Goal: Task Accomplishment & Management: Use online tool/utility

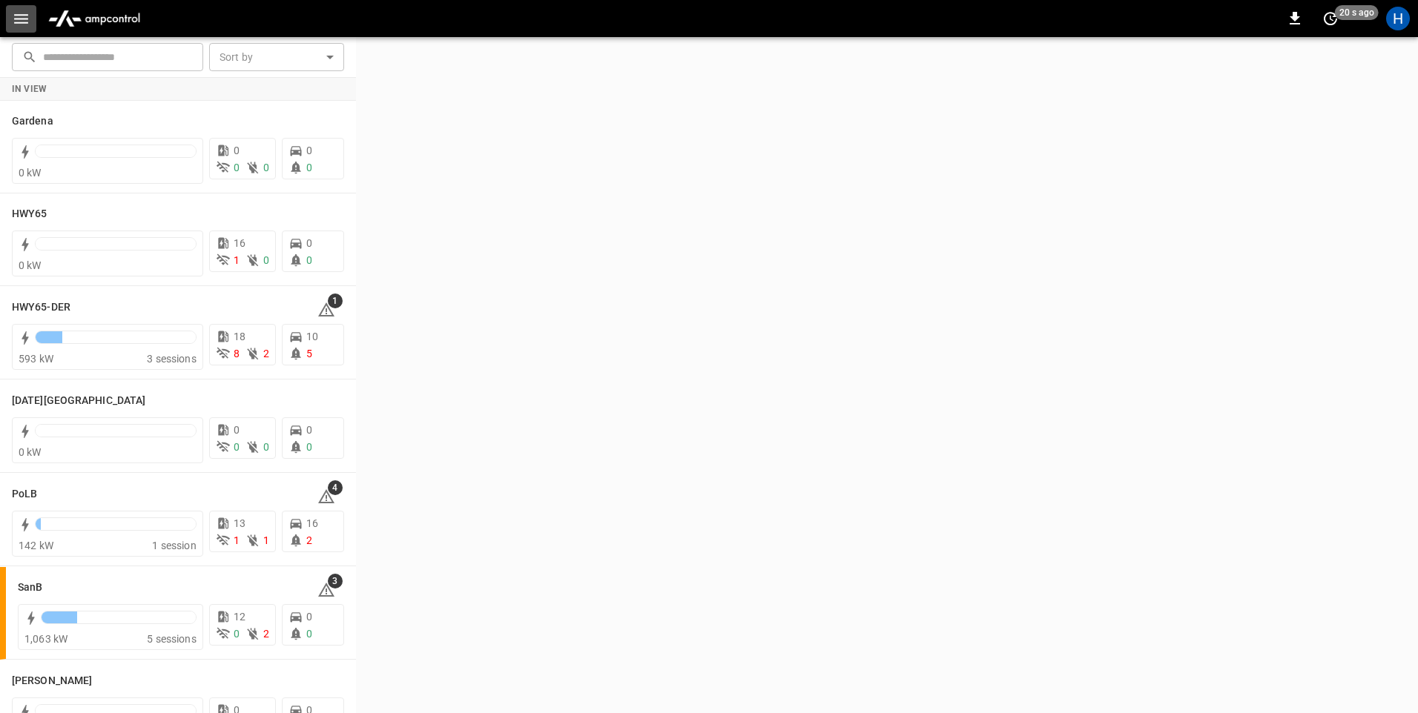
click at [23, 18] on icon "button" at bounding box center [21, 19] width 14 height 10
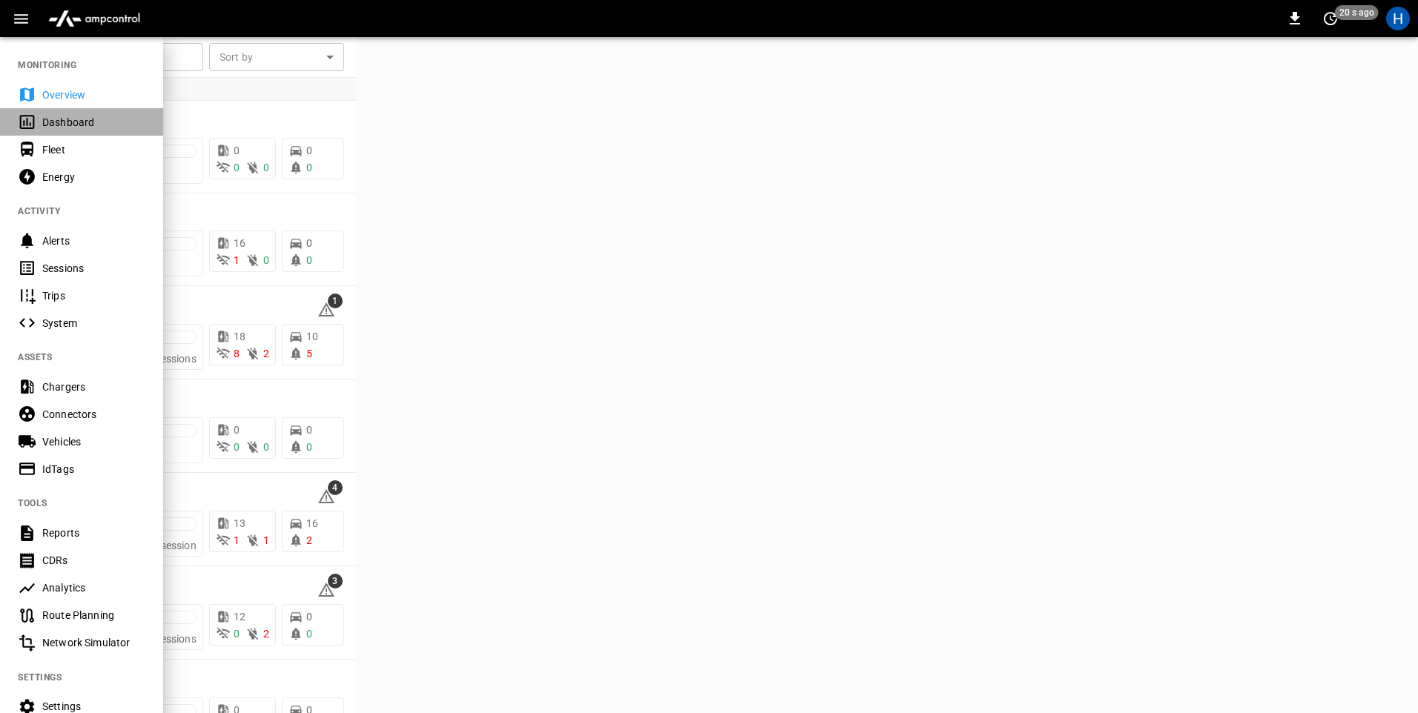
click at [85, 124] on div "Dashboard" at bounding box center [93, 122] width 103 height 15
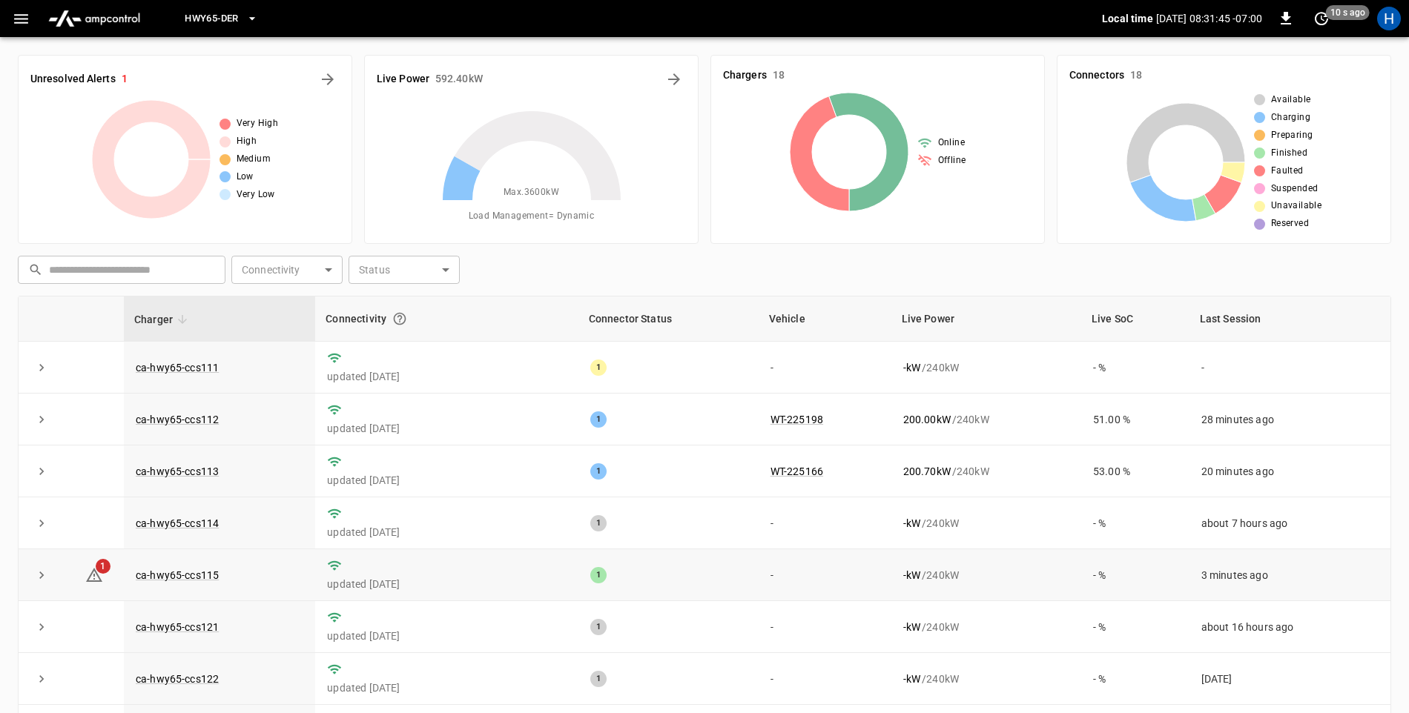
click at [490, 588] on p "updated [DATE]" at bounding box center [446, 584] width 239 height 15
click at [85, 575] on link "1" at bounding box center [94, 575] width 24 height 18
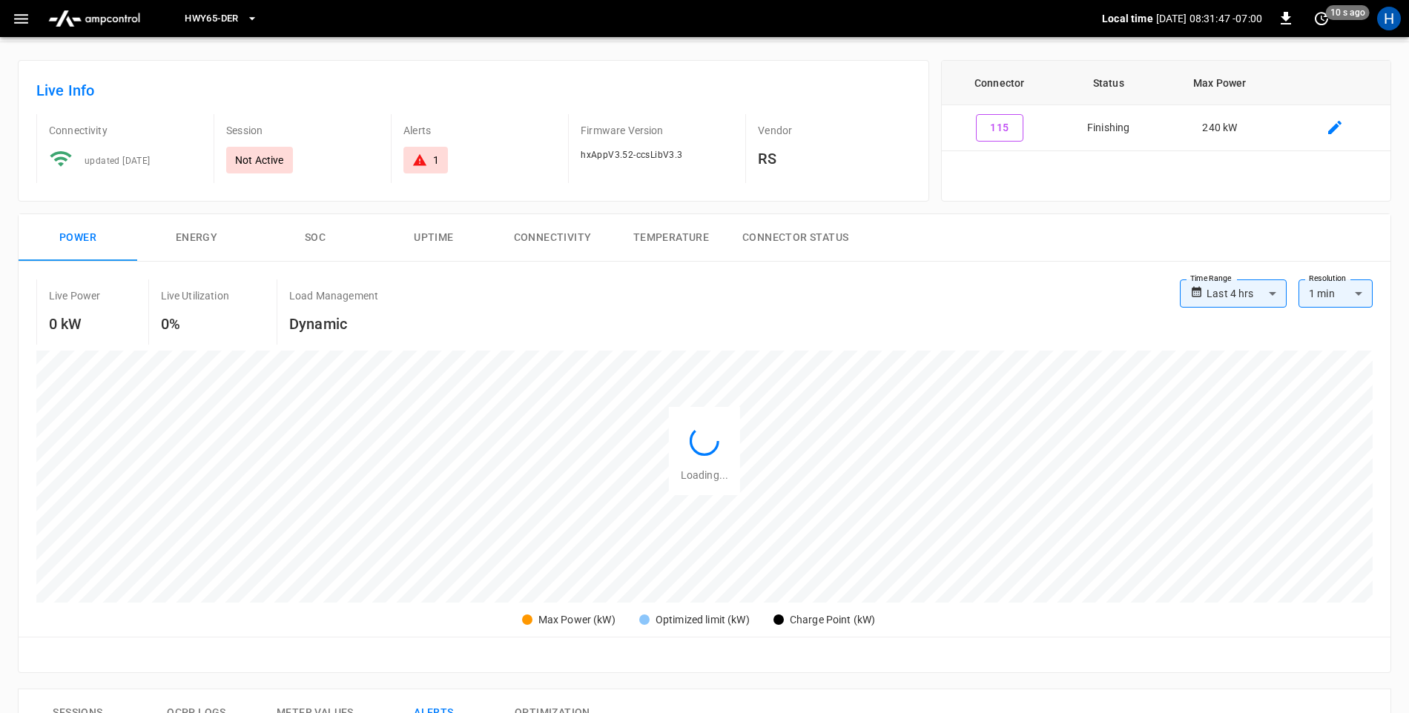
scroll to position [687, 0]
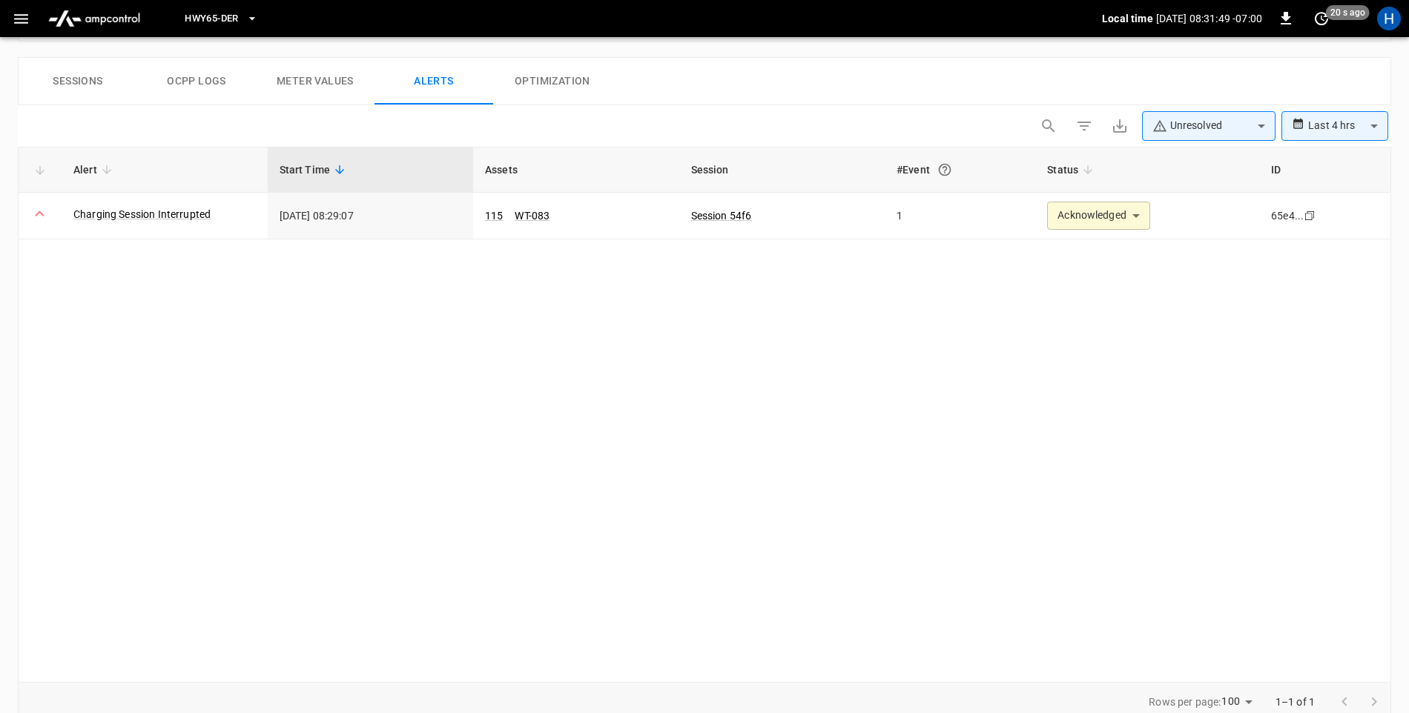
click at [1262, 134] on body "**********" at bounding box center [704, 32] width 1409 height 1438
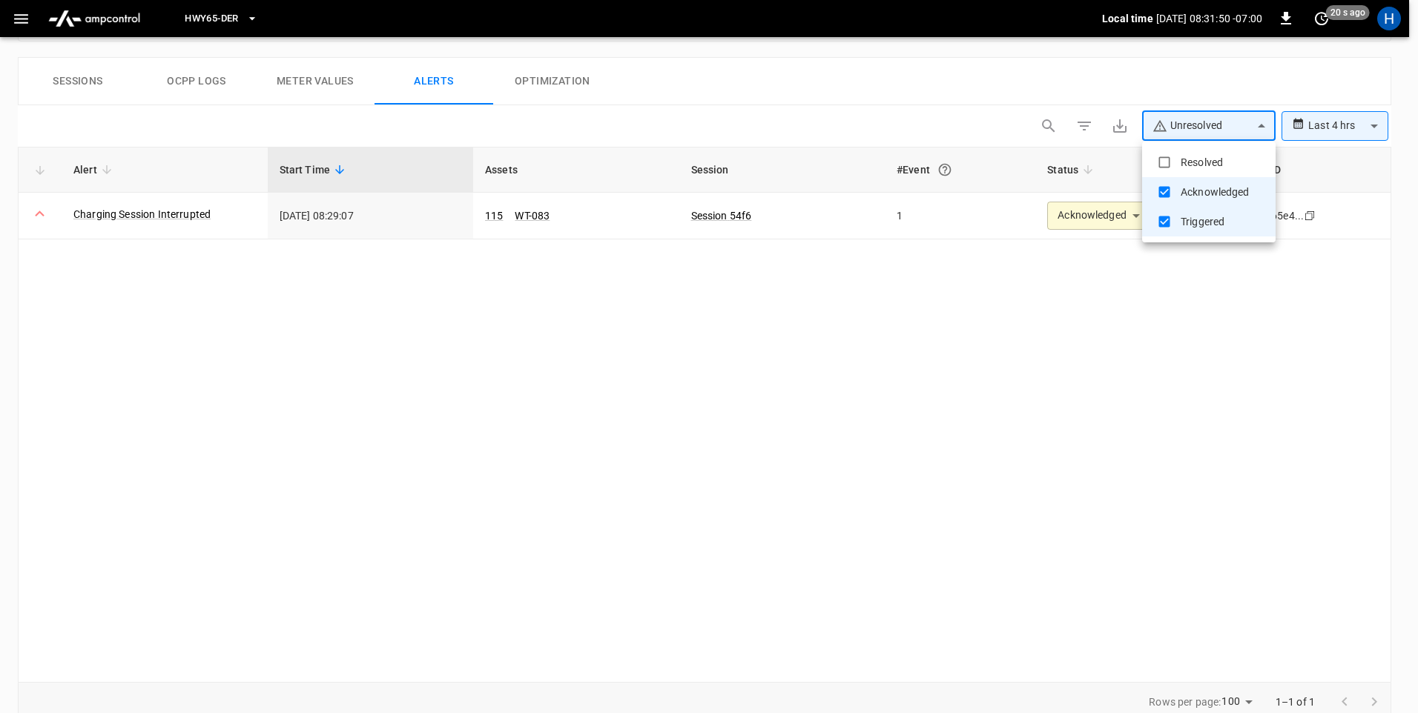
click at [1347, 176] on div at bounding box center [709, 356] width 1418 height 713
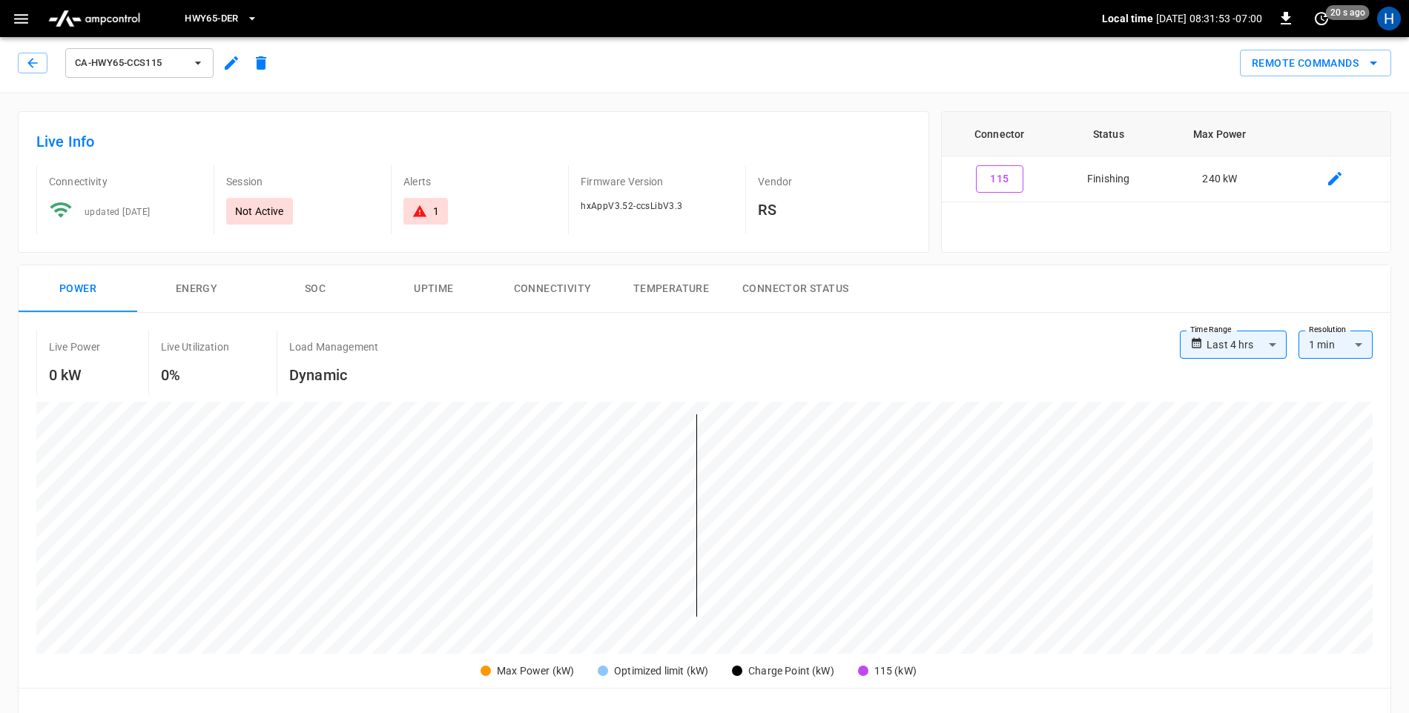
scroll to position [0, 0]
click at [1371, 68] on icon "remote commands options" at bounding box center [1373, 67] width 18 height 18
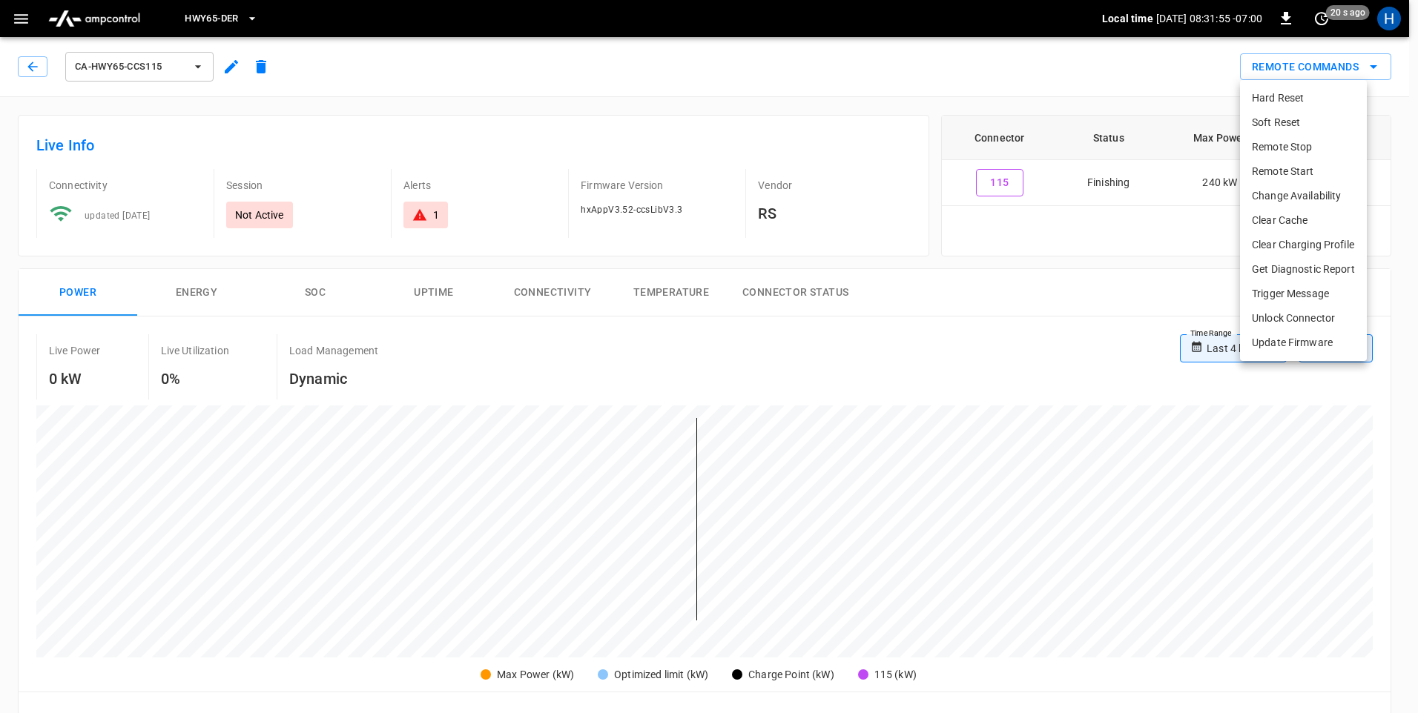
click at [1293, 173] on li "Remote Start" at bounding box center [1303, 171] width 127 height 24
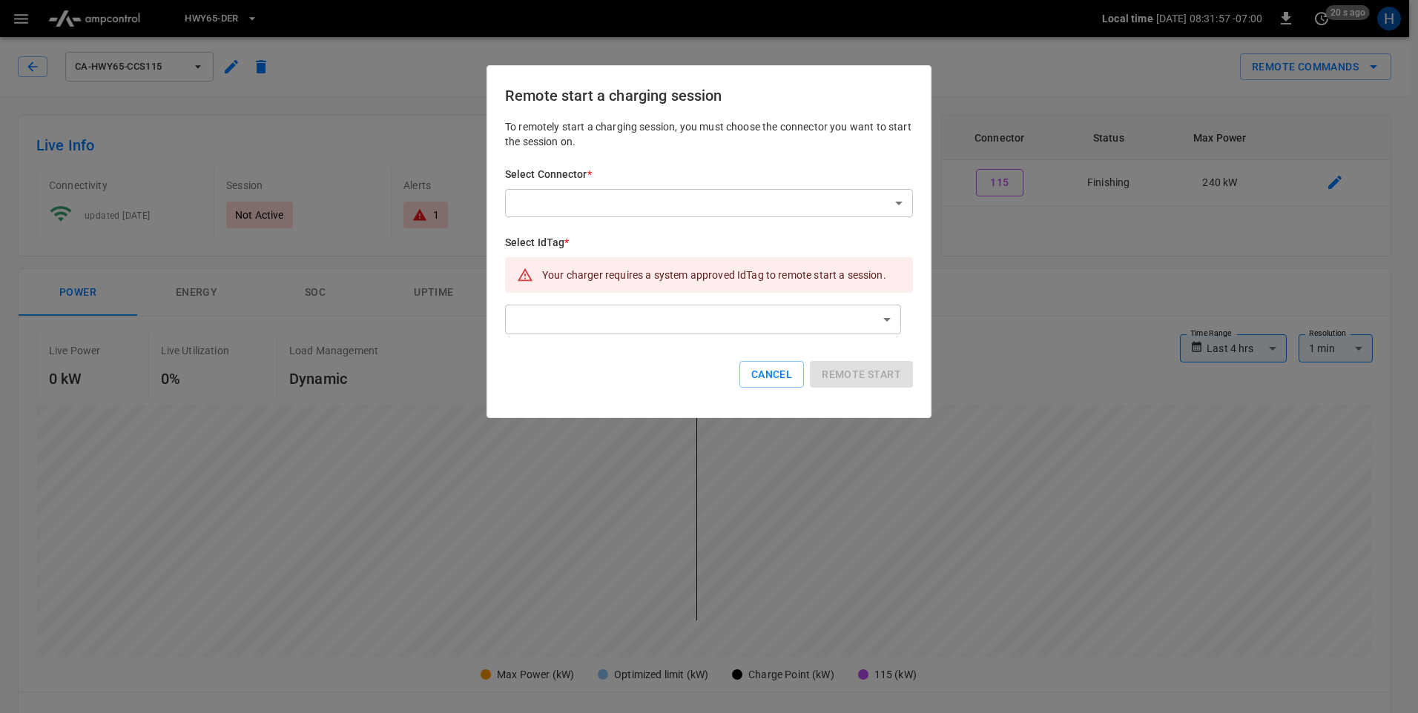
click at [847, 217] on div "To remotely start a charging session, you must choose the connector you want to…" at bounding box center [709, 265] width 408 height 292
click at [786, 209] on body "**********" at bounding box center [709, 719] width 1418 height 1438
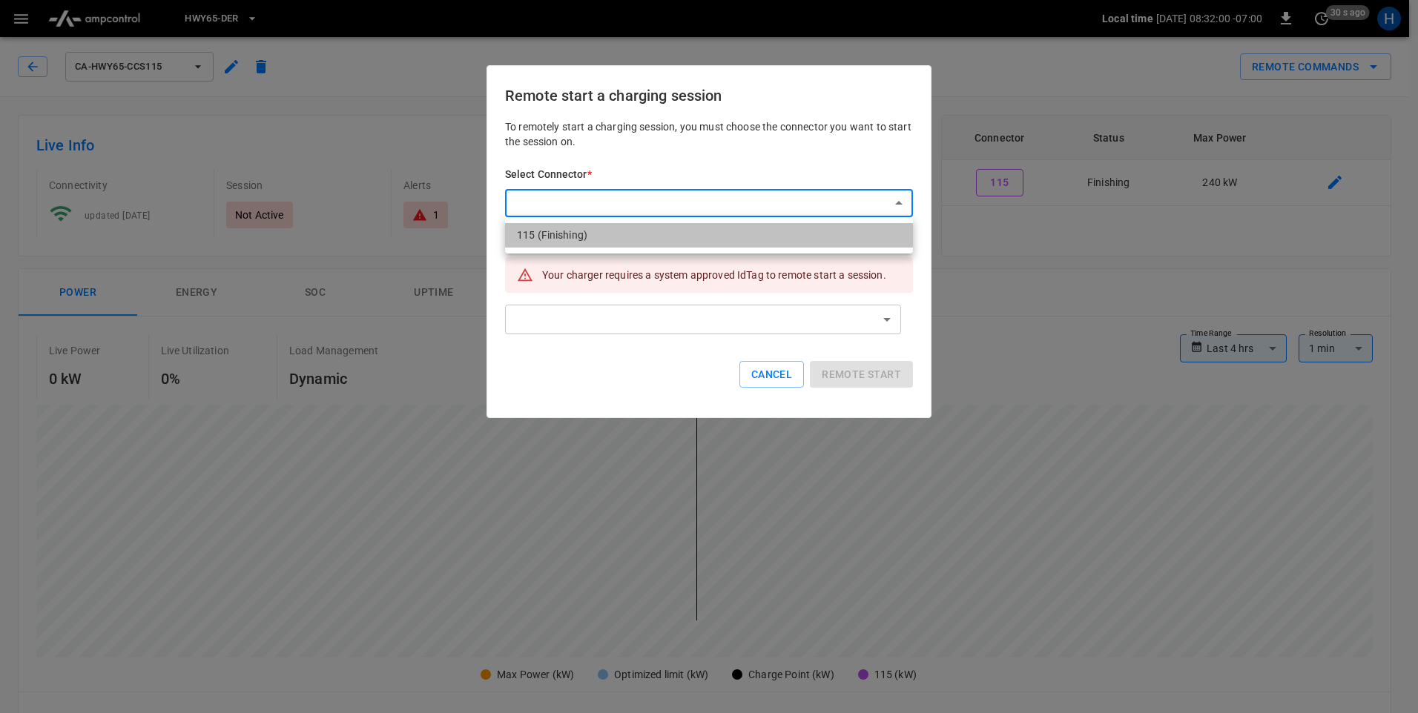
click at [721, 244] on li "115 (Finishing)" at bounding box center [709, 235] width 408 height 24
type input "**********"
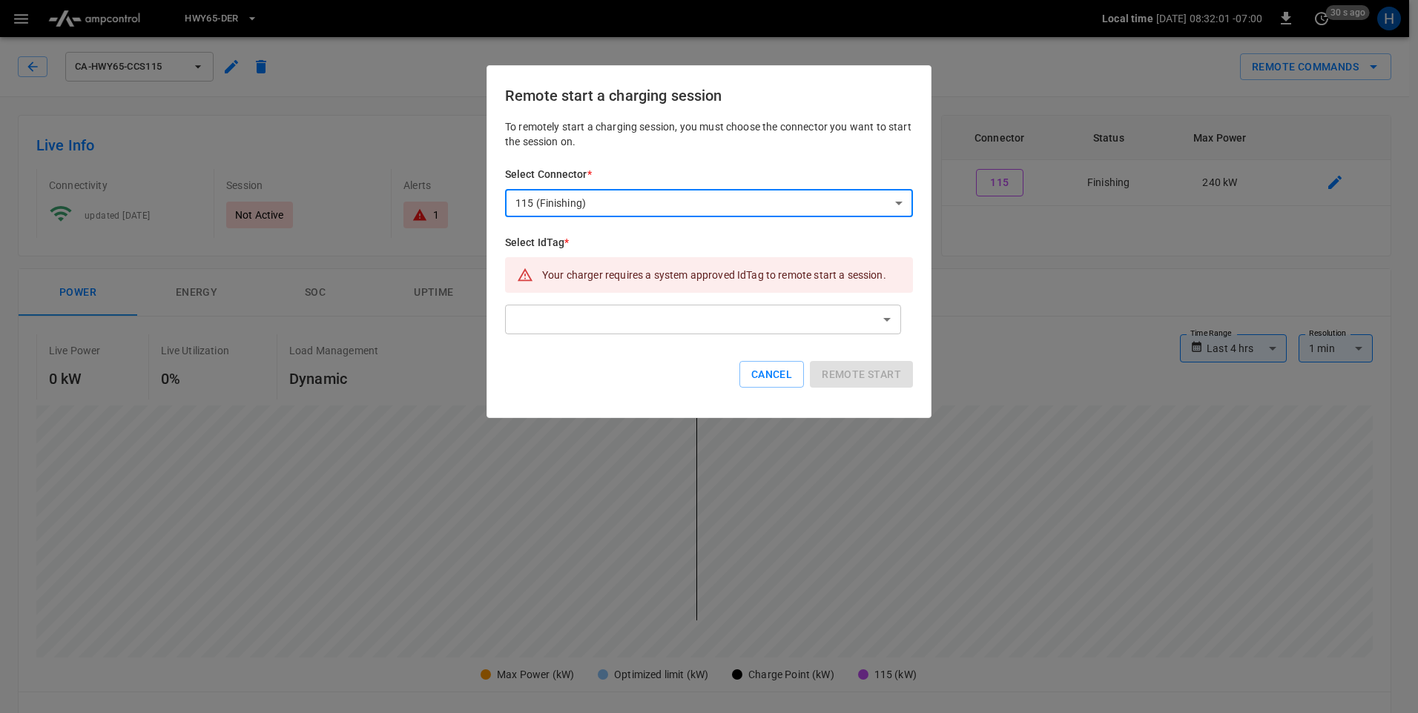
click at [753, 323] on body "**********" at bounding box center [709, 719] width 1418 height 1438
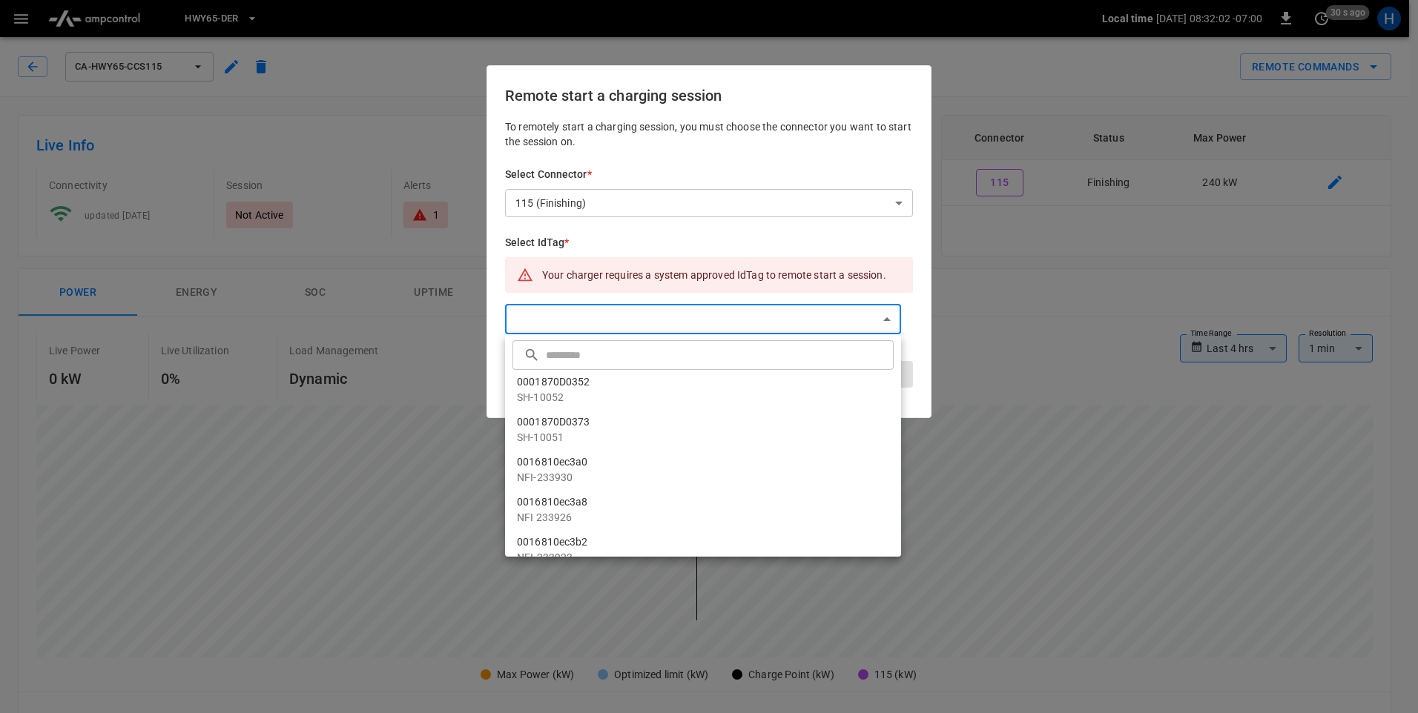
click at [961, 79] on div at bounding box center [709, 356] width 1418 height 713
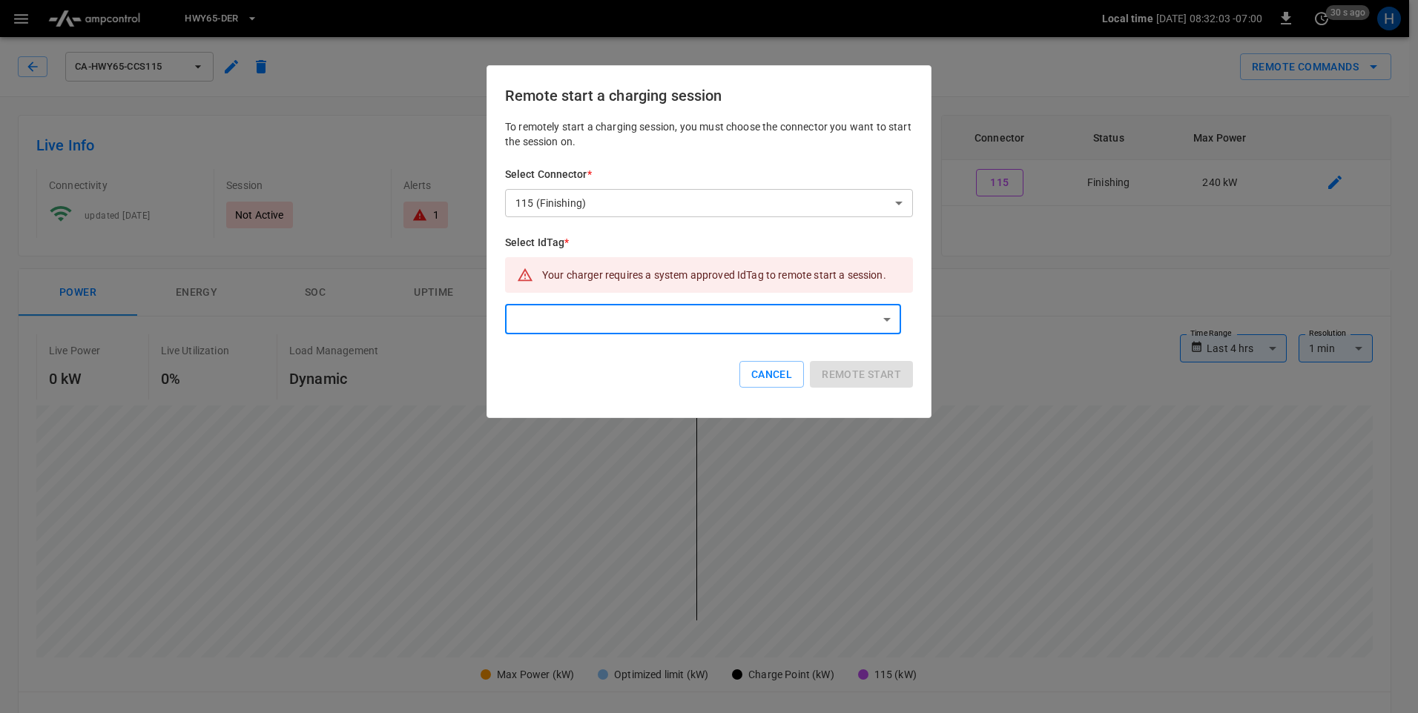
click at [904, 47] on div "​ ​ 0001870D0352 SH-10052 0001870D0373 SH-10051 0016810ec3a0 NFI-233930 0016810…" at bounding box center [709, 356] width 1418 height 713
click at [572, 47] on div at bounding box center [709, 356] width 1418 height 713
click at [772, 374] on button "Cancel" at bounding box center [771, 374] width 65 height 27
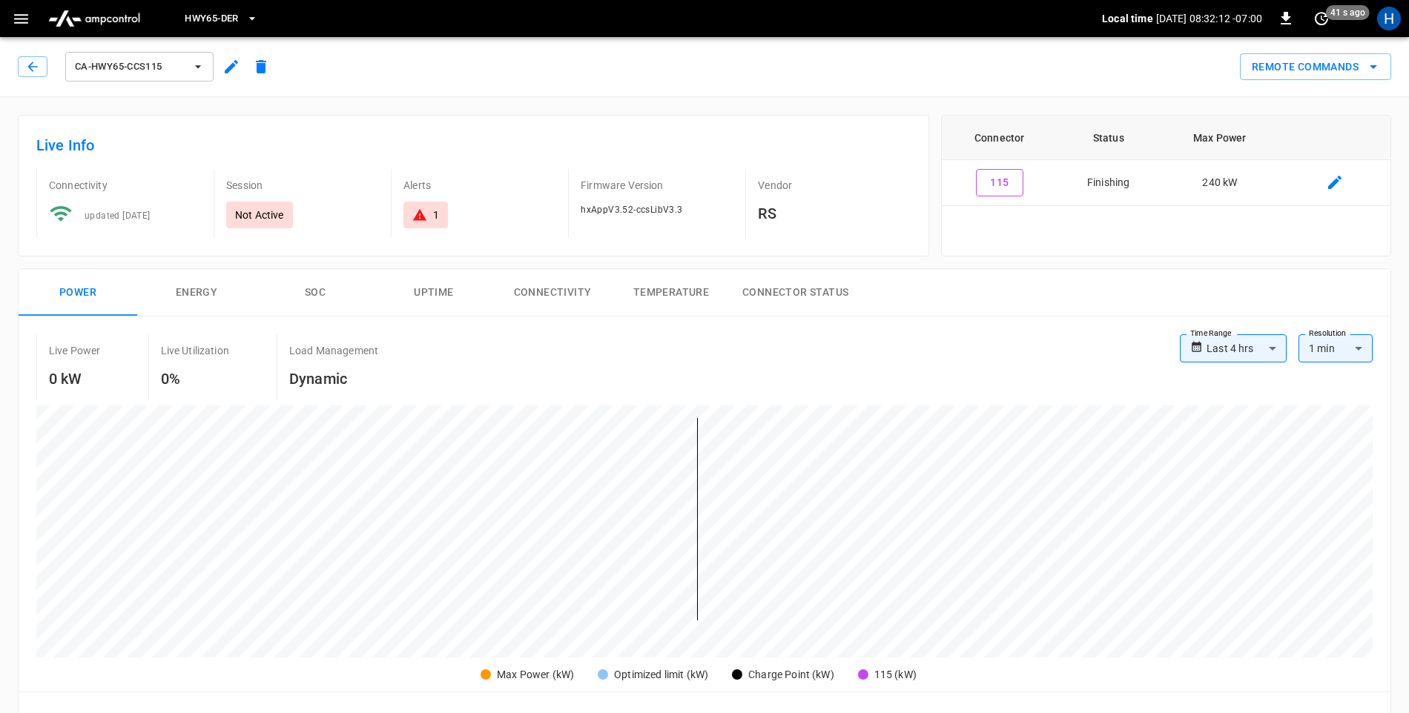
click at [11, 22] on button "button" at bounding box center [21, 18] width 30 height 27
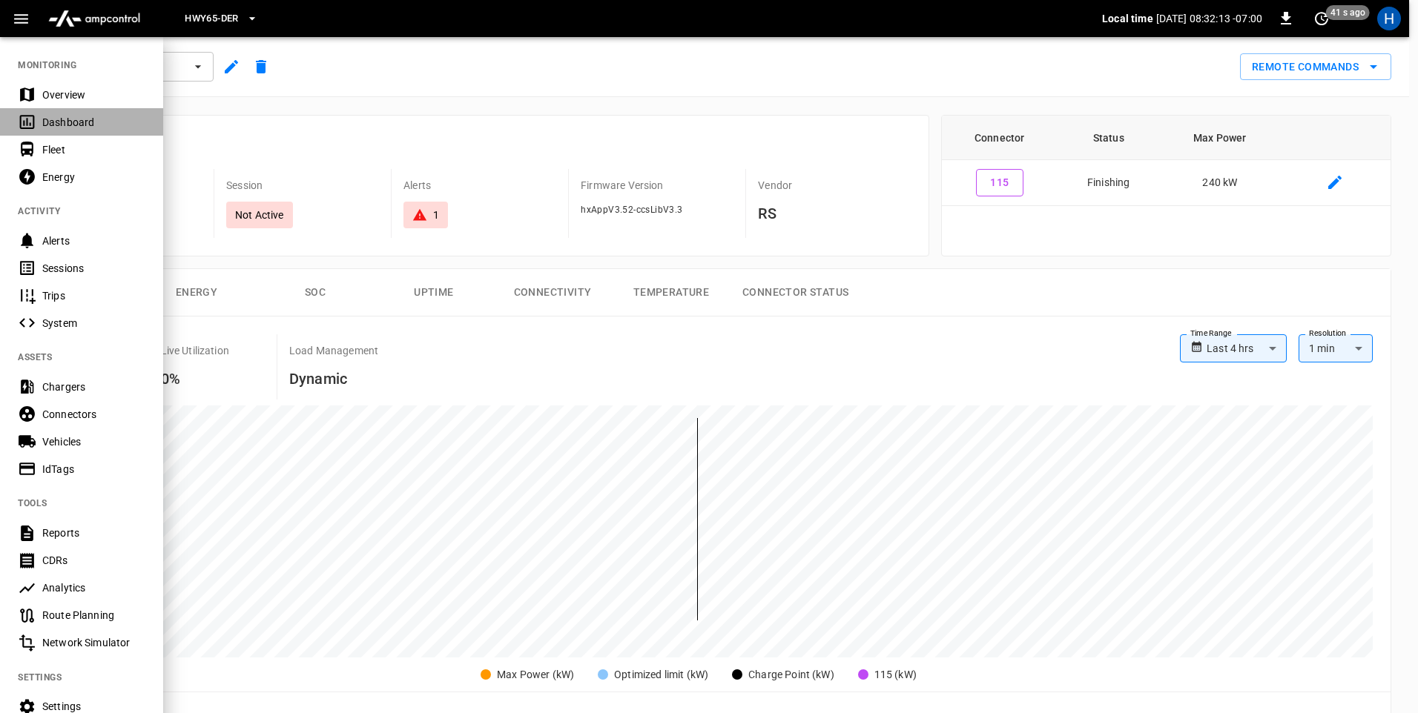
click at [36, 122] on icon at bounding box center [27, 122] width 19 height 19
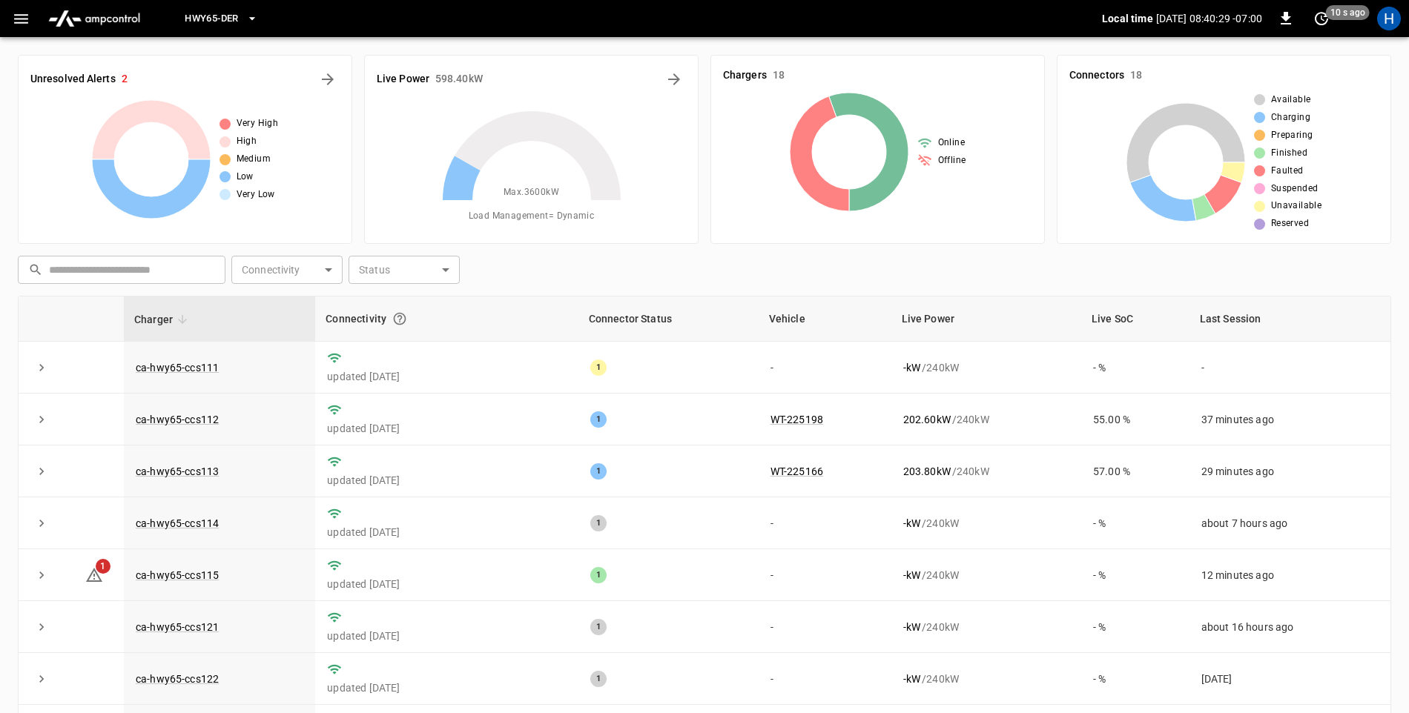
click at [24, 17] on icon "button" at bounding box center [21, 19] width 19 height 19
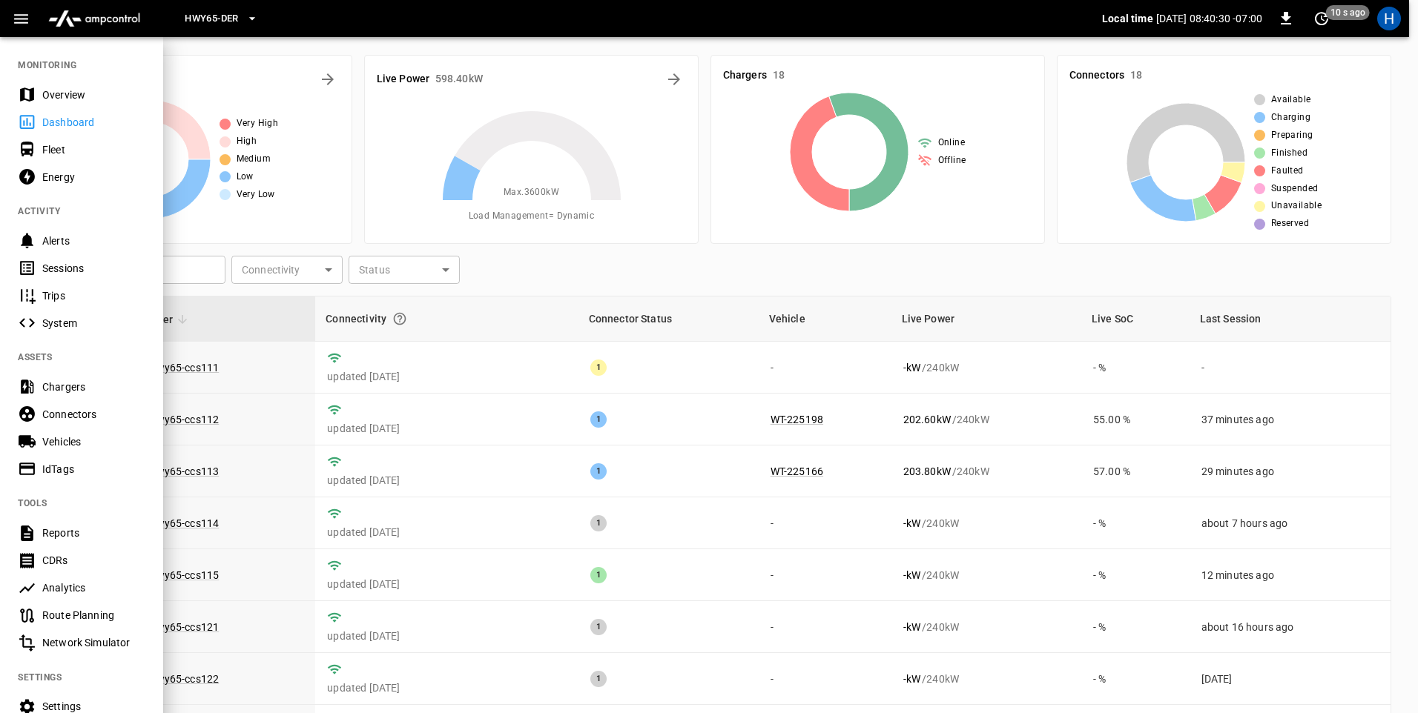
click at [244, 20] on button "HWY65-DER" at bounding box center [221, 18] width 85 height 29
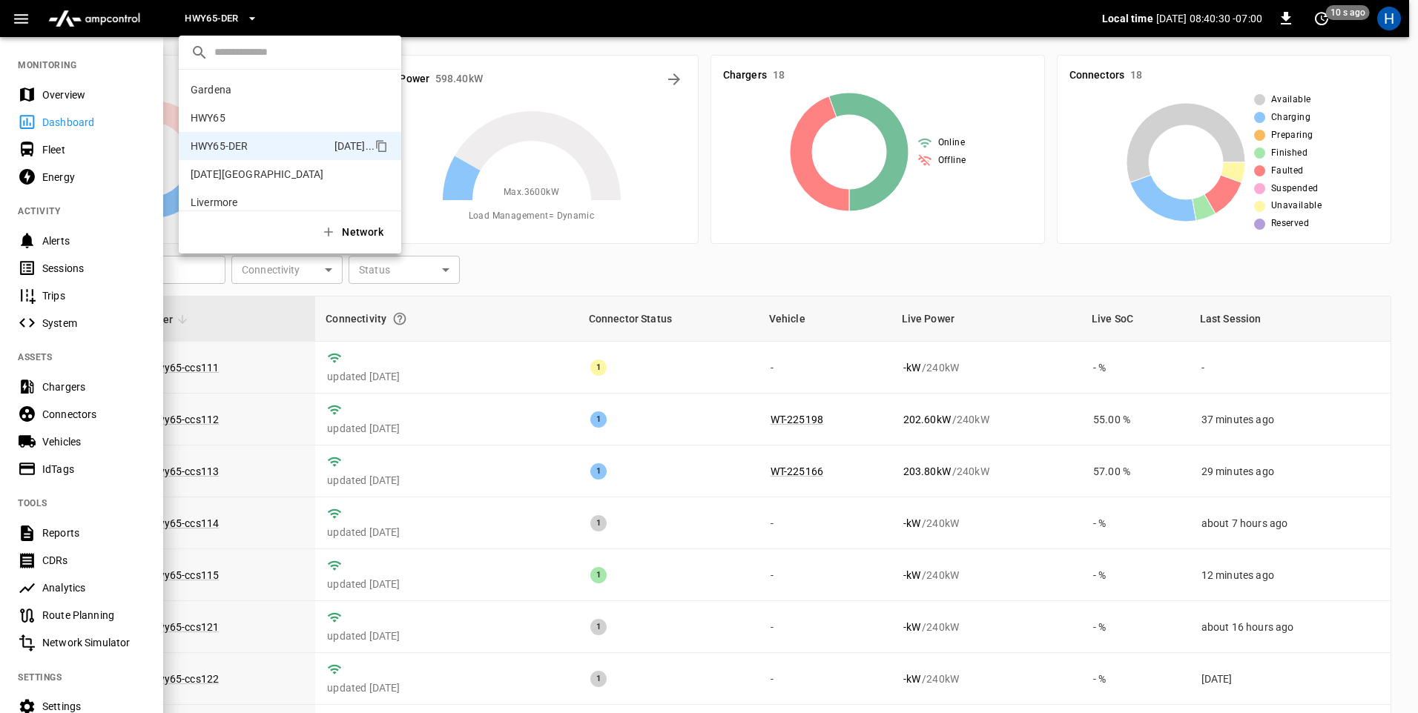
click at [244, 20] on div at bounding box center [709, 356] width 1418 height 713
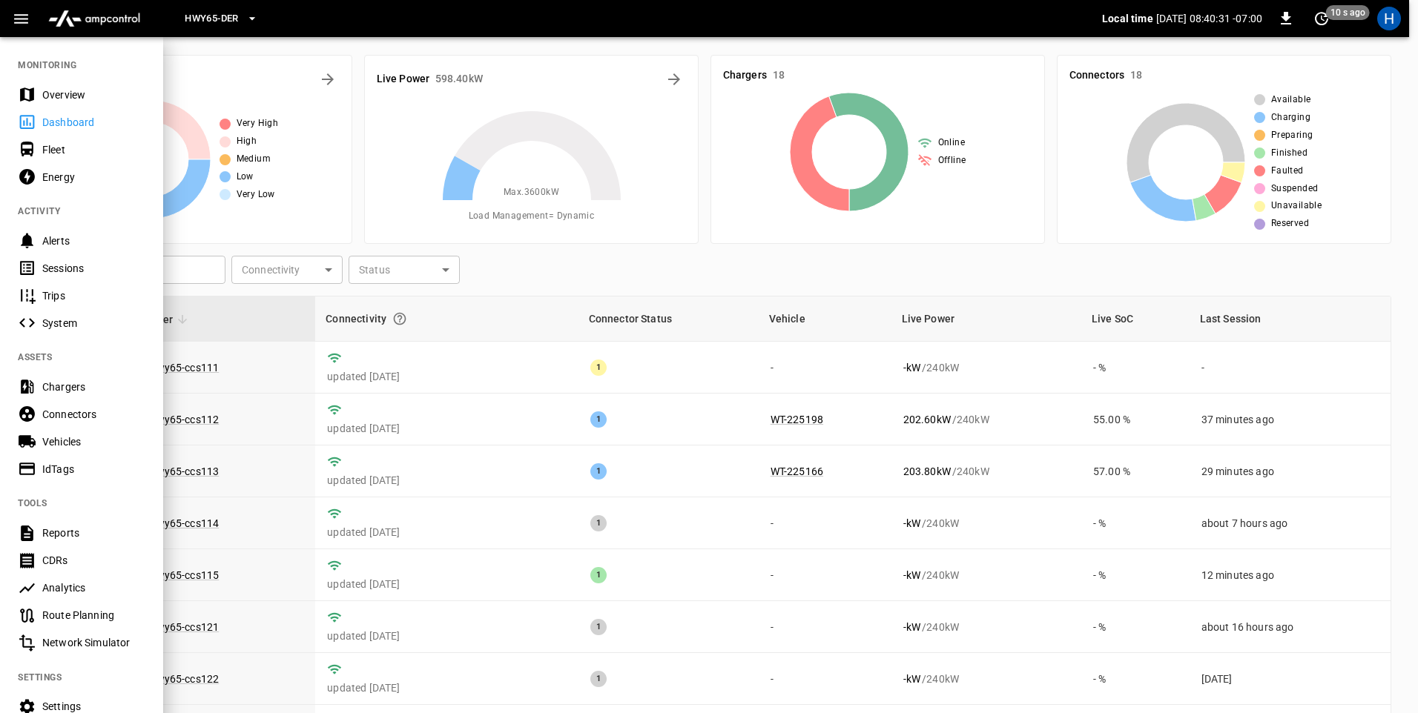
click at [245, 25] on button "HWY65-DER" at bounding box center [221, 18] width 85 height 29
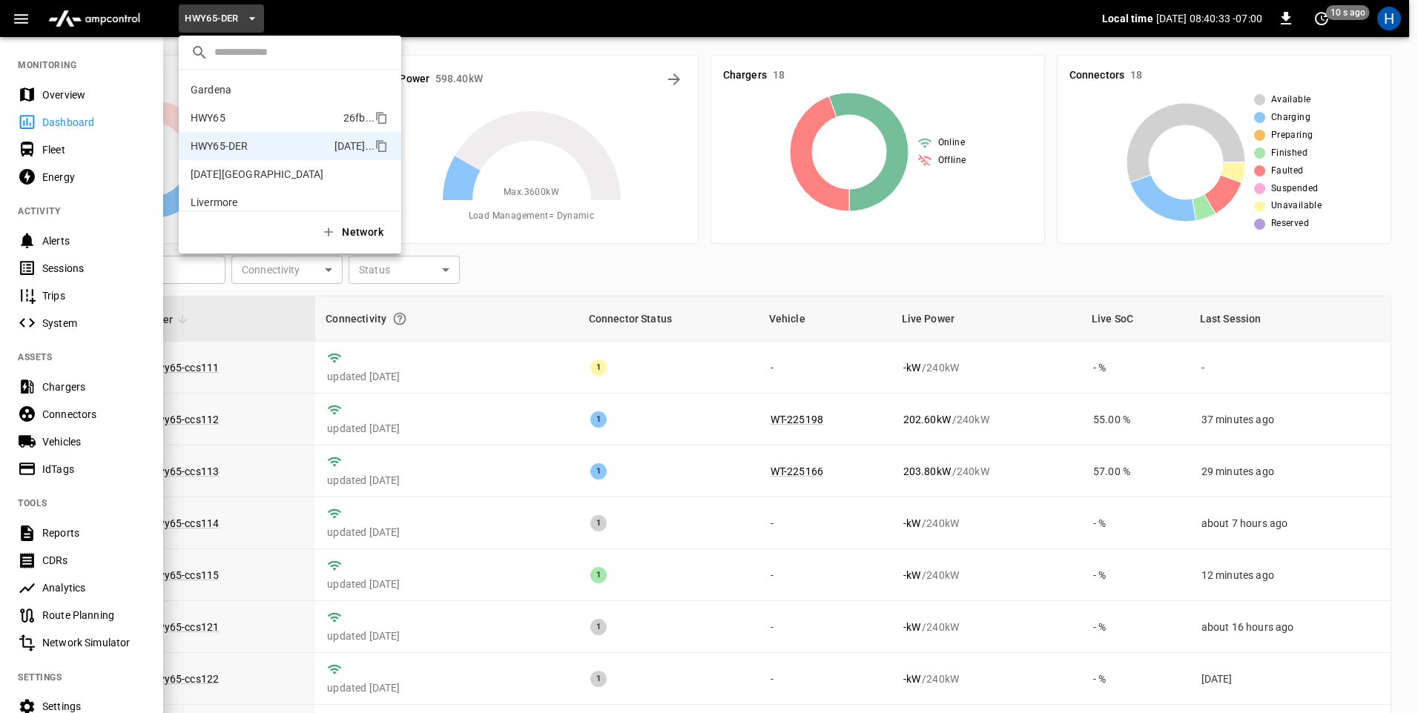
click at [237, 116] on li "HWY65 26fb ..." at bounding box center [290, 118] width 222 height 28
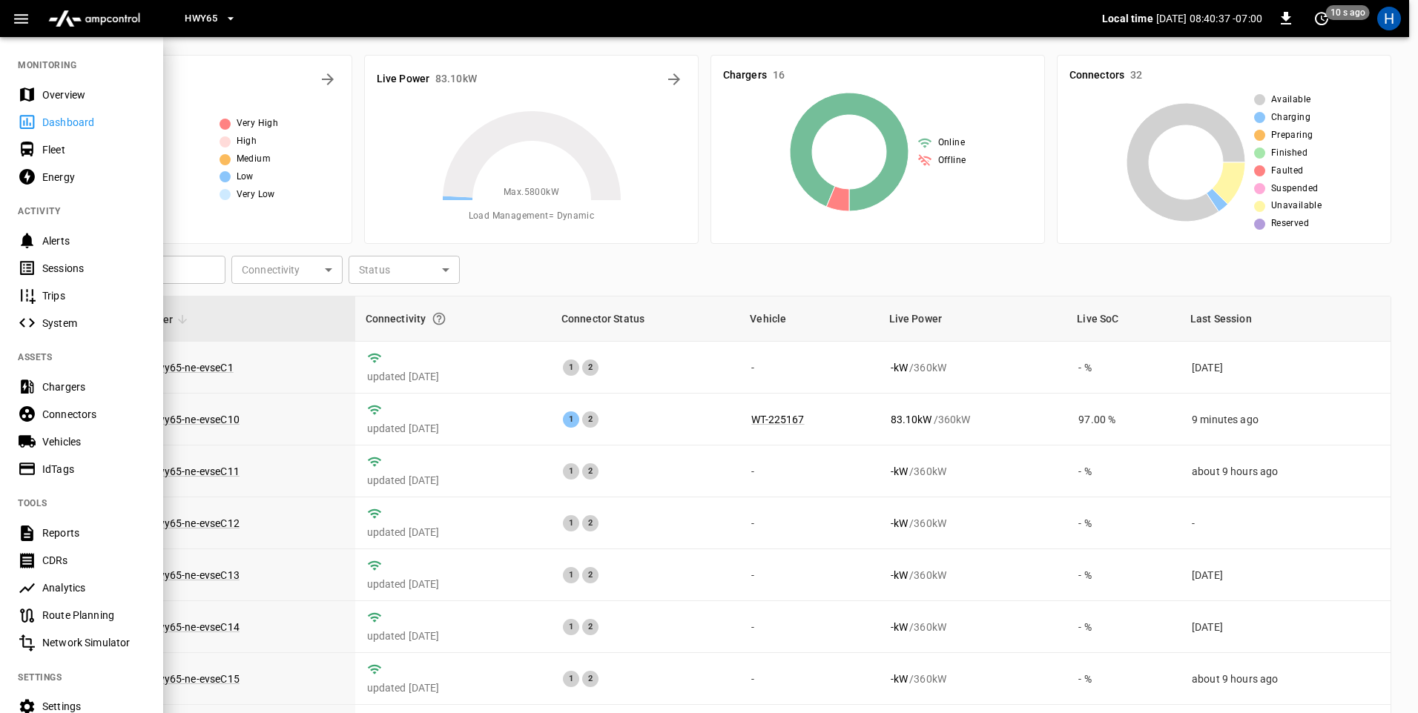
click at [222, 16] on button "HWY65" at bounding box center [211, 18] width 64 height 29
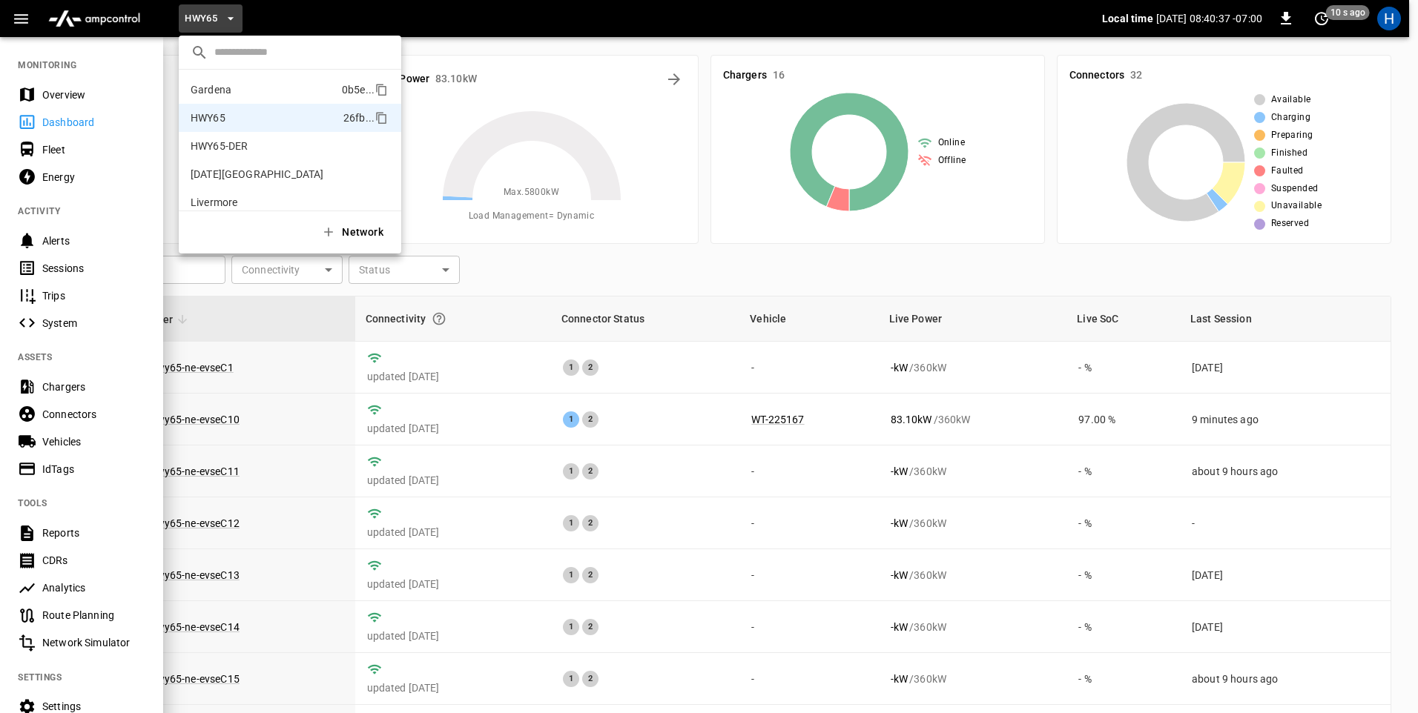
scroll to position [24, 0]
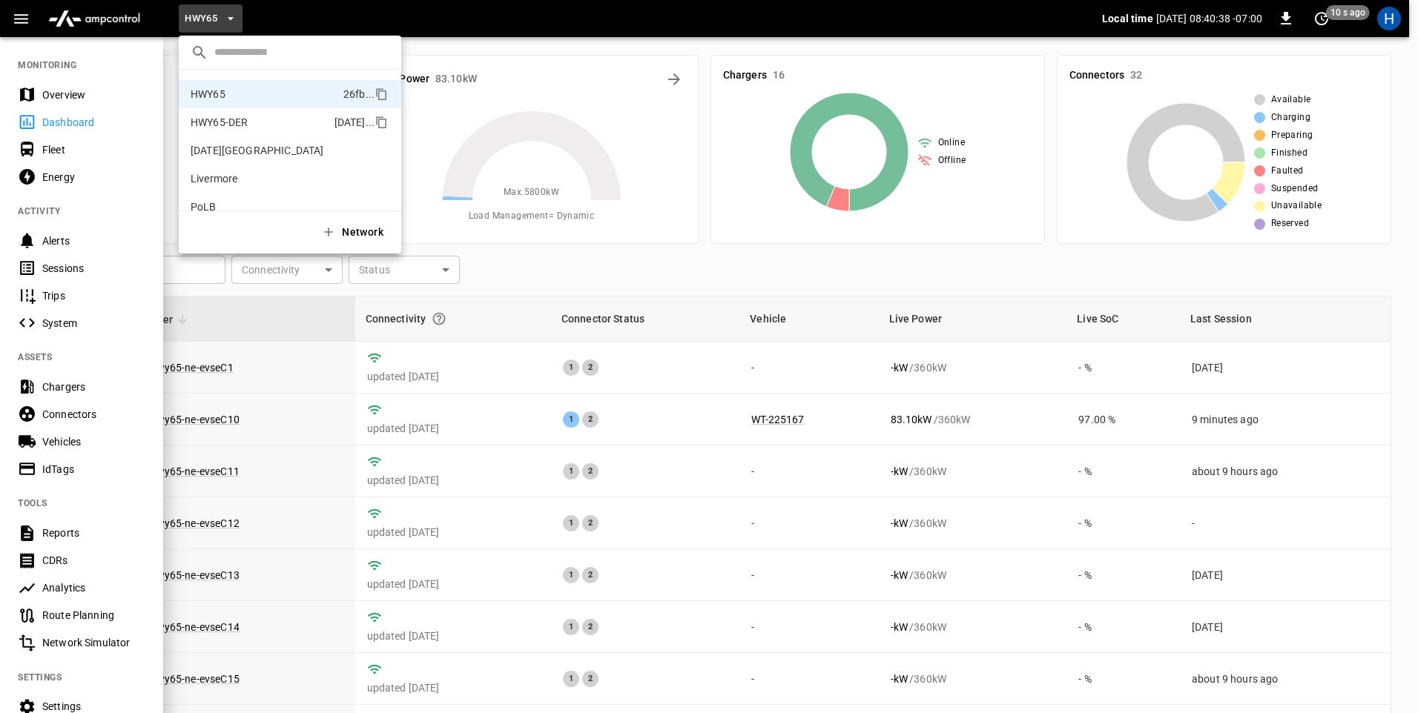
click at [245, 117] on p "HWY65-DER" at bounding box center [219, 122] width 57 height 15
